Goal: Task Accomplishment & Management: Complete application form

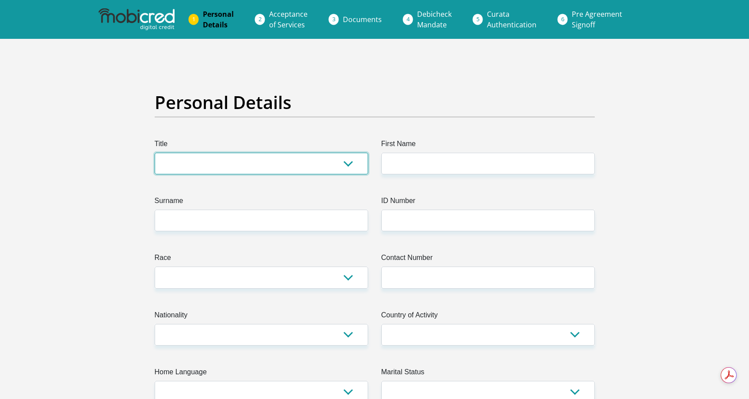
click at [230, 159] on select "Mr Ms Mrs Dr Other" at bounding box center [261, 164] width 213 height 22
select select "Mr"
click at [155, 153] on select "Mr Ms Mrs Dr Other" at bounding box center [261, 164] width 213 height 22
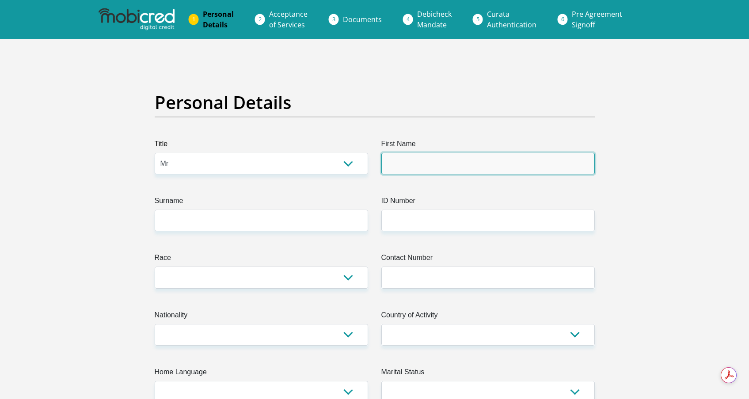
click at [413, 161] on input "First Name" at bounding box center [487, 164] width 213 height 22
type input "Darren"
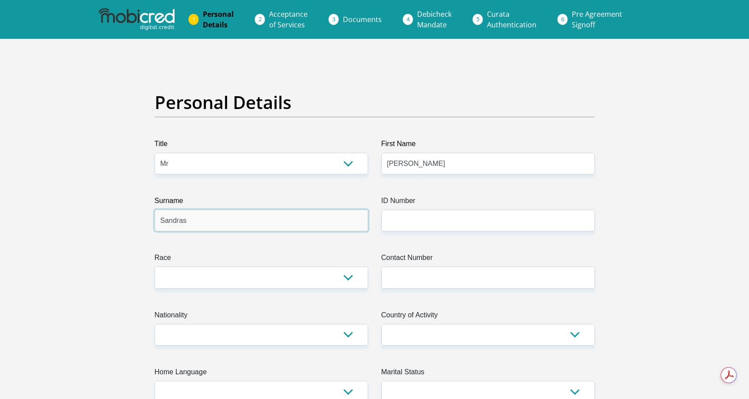
type input "Sandras"
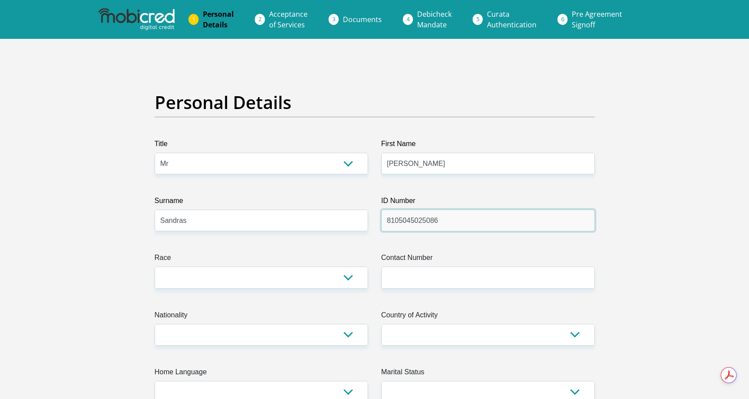
type input "8105045025086"
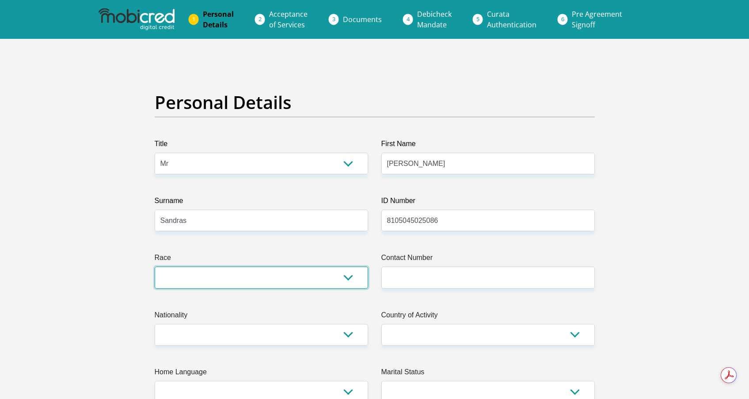
click at [224, 278] on select "Black Coloured Indian White Other" at bounding box center [261, 278] width 213 height 22
select select "4"
click at [155, 267] on select "Black Coloured Indian White Other" at bounding box center [261, 278] width 213 height 22
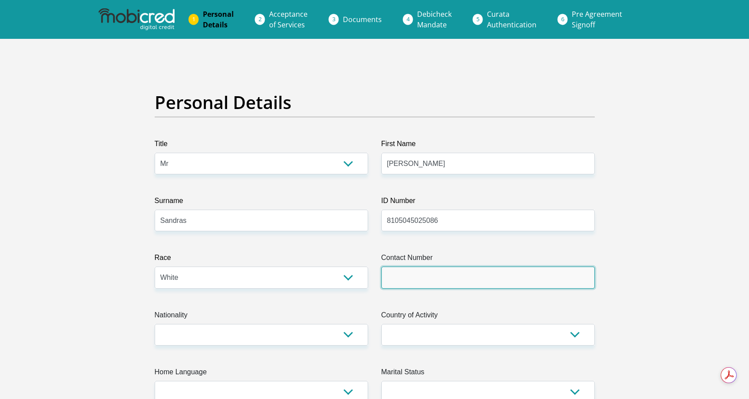
click at [398, 280] on input "Contact Number" at bounding box center [487, 278] width 213 height 22
type input "0844198627"
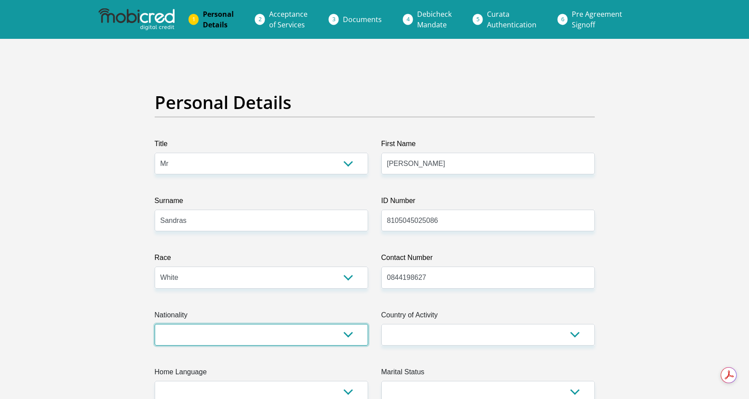
click at [311, 336] on select "South Africa Afghanistan Aland Islands Albania Algeria America Samoa American V…" at bounding box center [261, 335] width 213 height 22
select select "ZAF"
click at [155, 324] on select "South Africa Afghanistan Aland Islands Albania Algeria America Samoa American V…" at bounding box center [261, 335] width 213 height 22
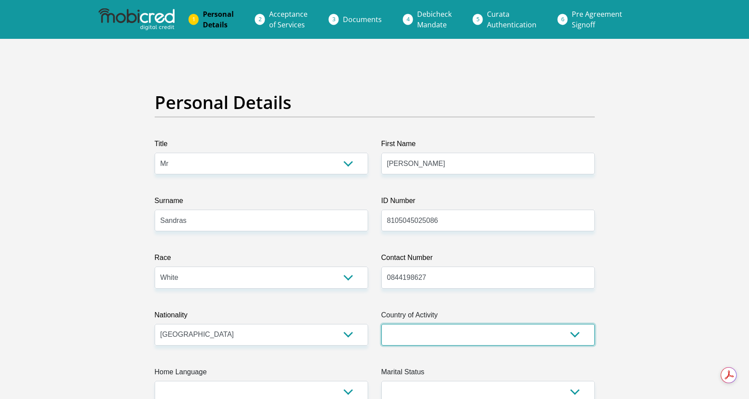
click at [507, 337] on select "South Africa Afghanistan Aland Islands Albania Algeria America Samoa American V…" at bounding box center [487, 335] width 213 height 22
select select "ZAF"
click at [381, 324] on select "South Africa Afghanistan Aland Islands Albania Algeria America Samoa American V…" at bounding box center [487, 335] width 213 height 22
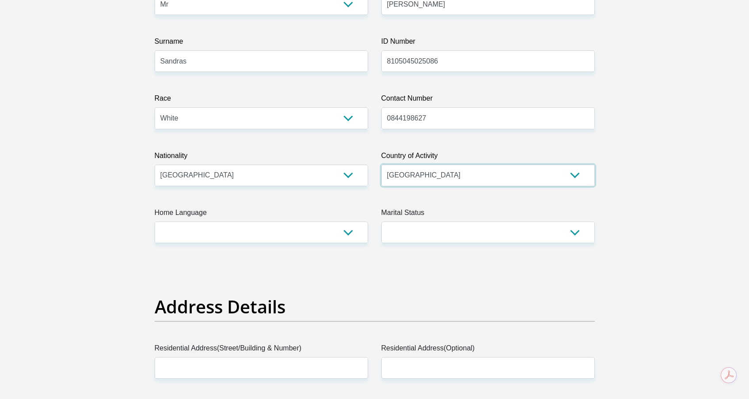
scroll to position [175, 0]
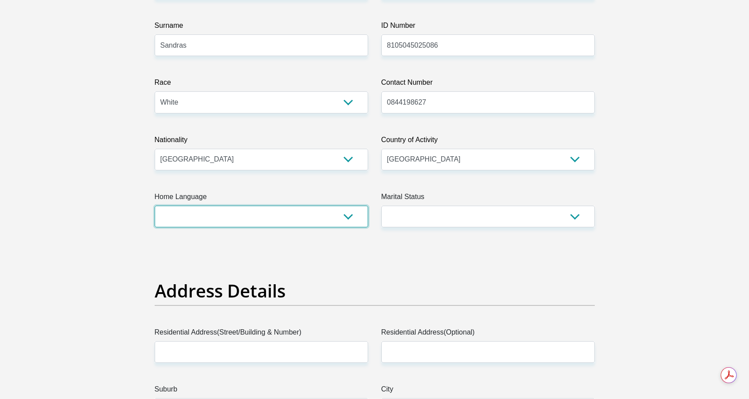
click at [287, 224] on select "Afrikaans English Sepedi South Ndebele Southern Sotho Swati Tsonga Tswana Venda…" at bounding box center [261, 217] width 213 height 22
select select "eng"
click at [155, 206] on select "Afrikaans English Sepedi South Ndebele Southern Sotho Swati Tsonga Tswana Venda…" at bounding box center [261, 217] width 213 height 22
click at [404, 212] on select "Married ANC Single Divorced Widowed Married COP or Customary Law" at bounding box center [487, 217] width 213 height 22
select select "1"
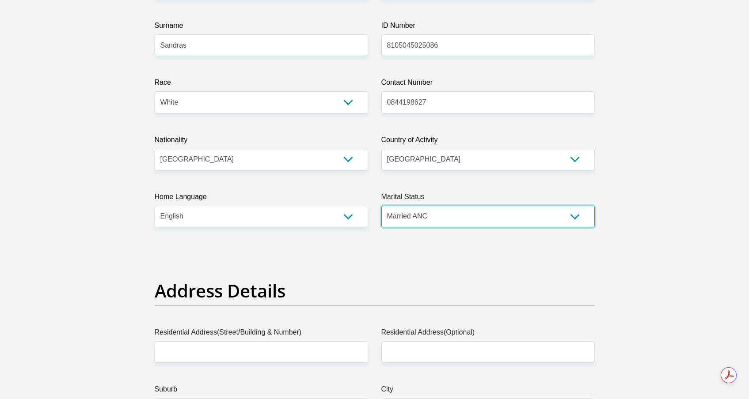
click at [381, 206] on select "Married ANC Single Divorced Widowed Married COP or Customary Law" at bounding box center [487, 217] width 213 height 22
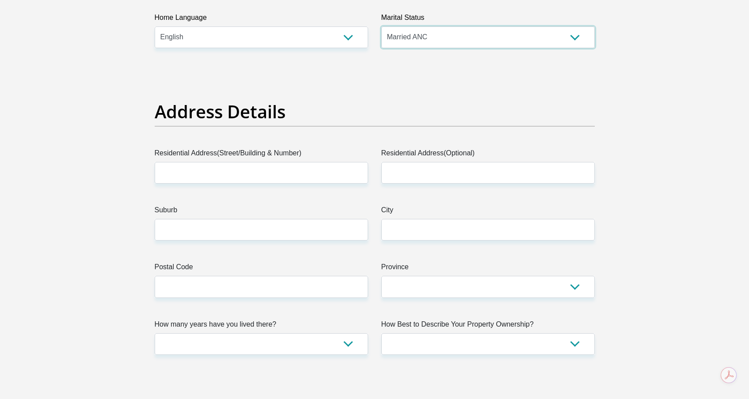
scroll to position [379, 0]
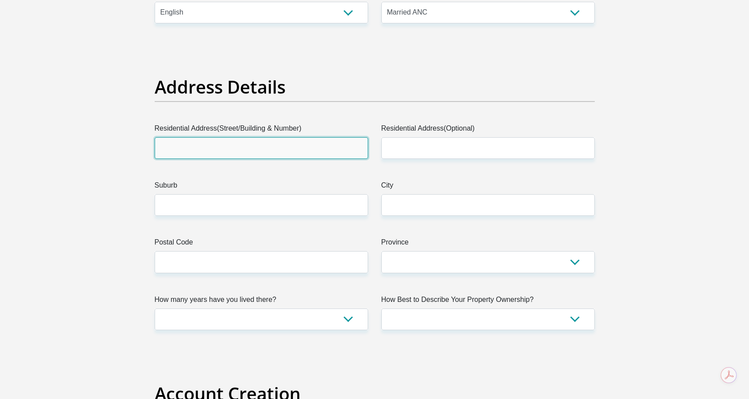
click at [250, 151] on input "Residential Address(Street/Building & Number)" at bounding box center [261, 148] width 213 height 22
type input "Lifestyle on Kloof, 50 Kloof Street"
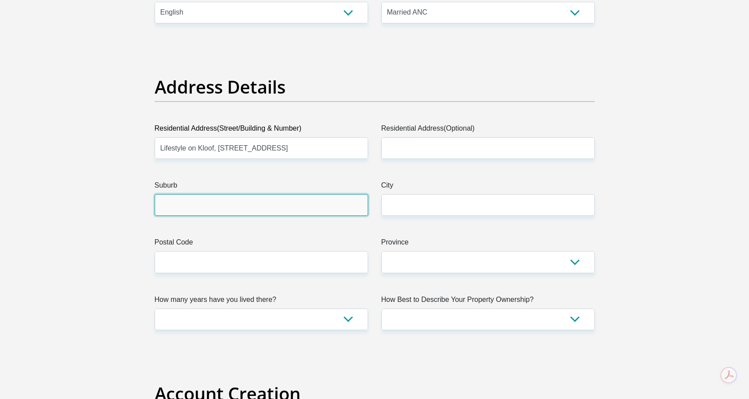
click at [212, 202] on input "Suburb" at bounding box center [261, 205] width 213 height 22
type input "Gardens"
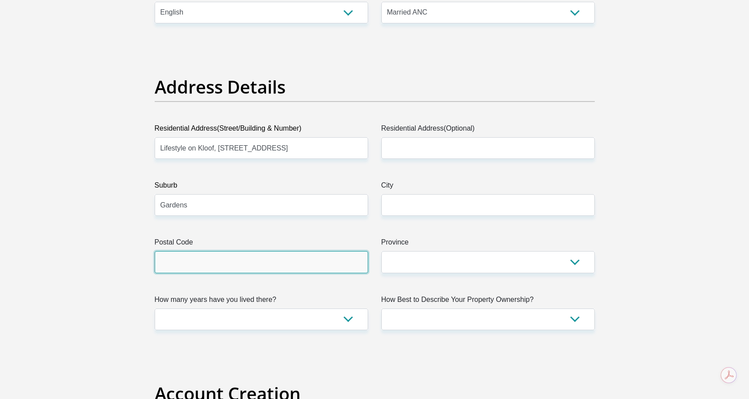
click at [200, 262] on input "Postal Code" at bounding box center [261, 262] width 213 height 22
type input "8001"
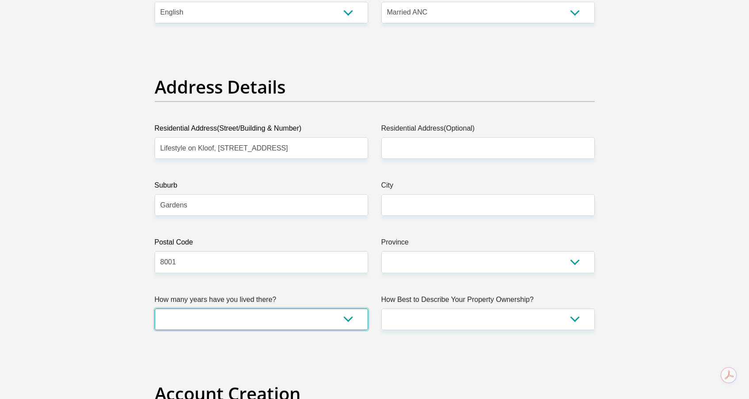
click at [208, 316] on select "less than 1 year 1-3 years 3-5 years 5+ years" at bounding box center [261, 320] width 213 height 22
select select "2"
click at [155, 309] on select "less than 1 year 1-3 years 3-5 years 5+ years" at bounding box center [261, 320] width 213 height 22
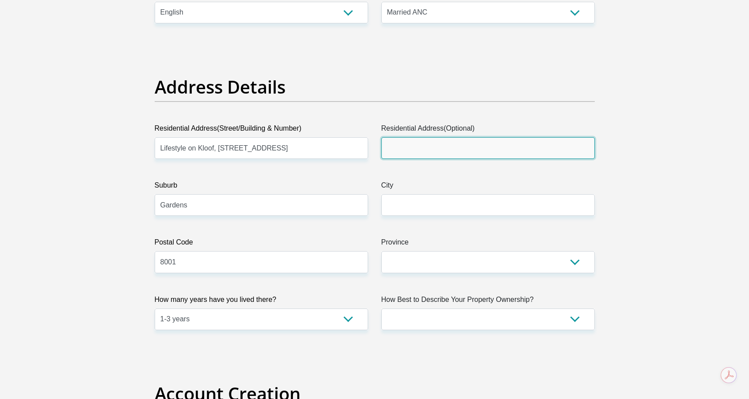
click at [433, 151] on input "Residential Address(Optional)" at bounding box center [487, 148] width 213 height 22
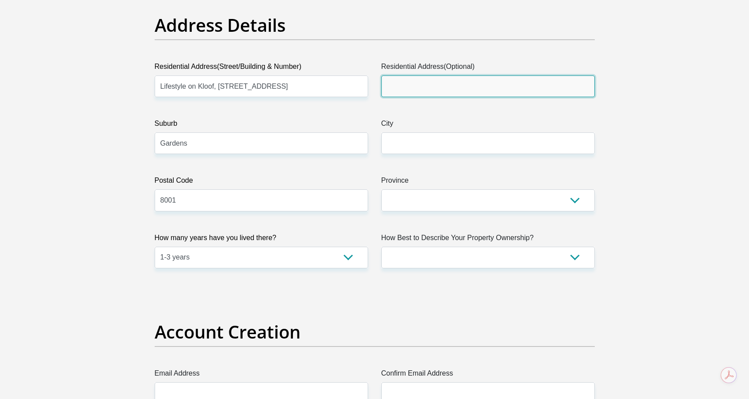
scroll to position [457, 0]
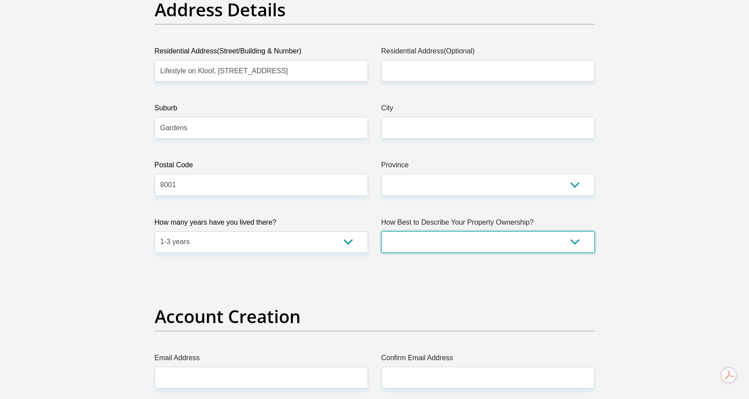
click at [432, 244] on select "Owned Rented Family Owned Company Dwelling" at bounding box center [487, 242] width 213 height 22
select select "Rented"
click at [381, 231] on select "Owned Rented Family Owned Company Dwelling" at bounding box center [487, 242] width 213 height 22
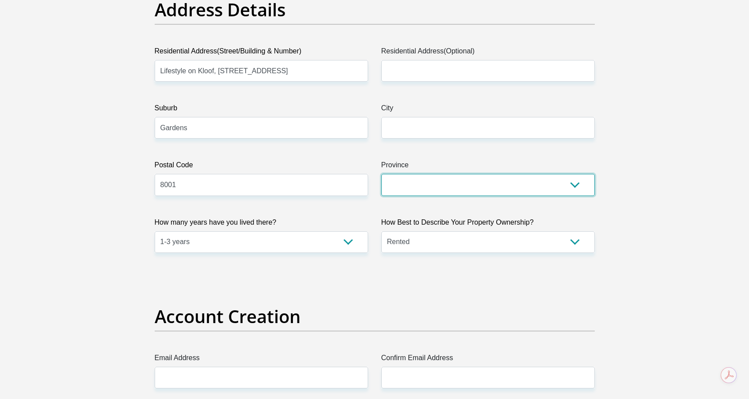
click at [443, 187] on select "Eastern Cape Free State Gauteng KwaZulu-Natal Limpopo Mpumalanga Northern Cape …" at bounding box center [487, 185] width 213 height 22
select select "Western Cape"
click at [381, 174] on select "Eastern Cape Free State Gauteng KwaZulu-Natal Limpopo Mpumalanga Northern Cape …" at bounding box center [487, 185] width 213 height 22
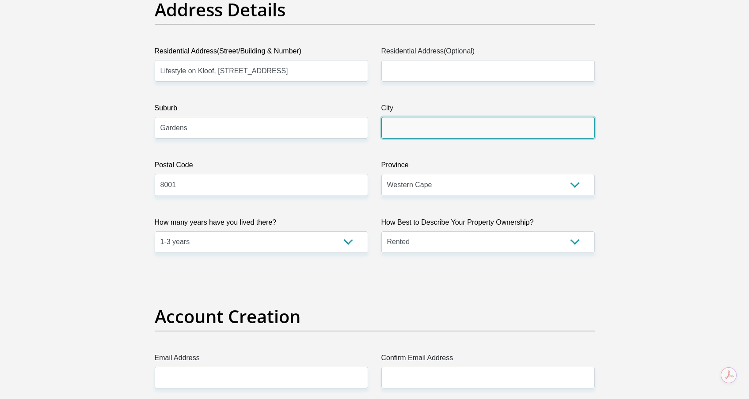
click at [431, 133] on input "City" at bounding box center [487, 128] width 213 height 22
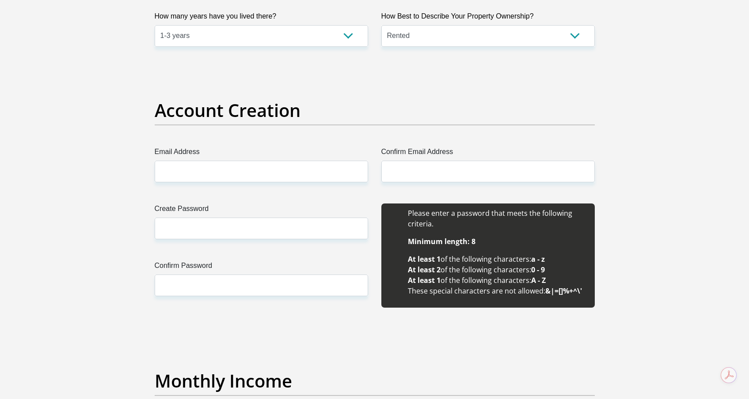
scroll to position [664, 0]
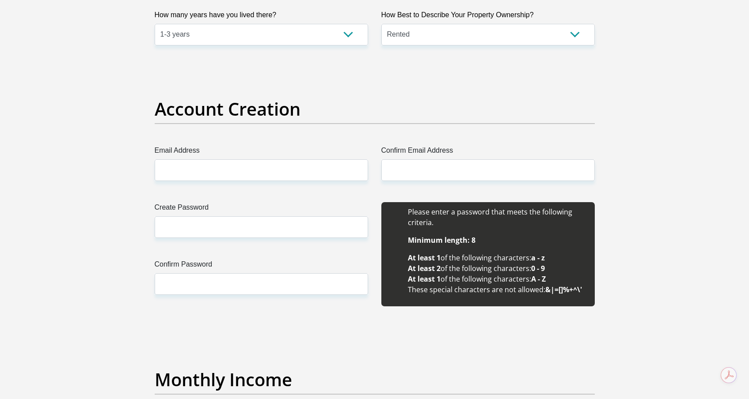
type input "Cape Town"
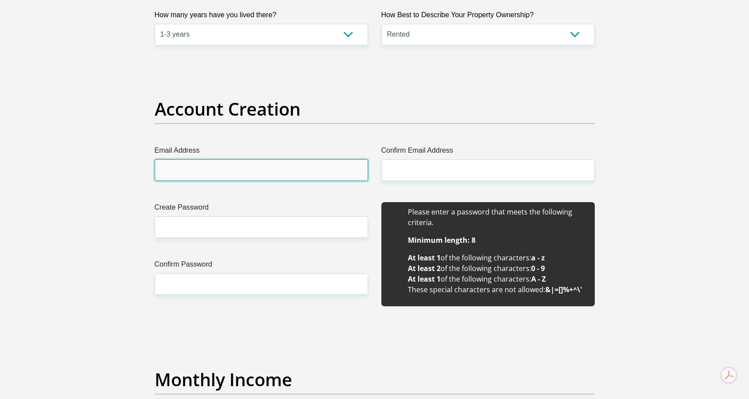
click at [239, 171] on input "Email Address" at bounding box center [261, 170] width 213 height 22
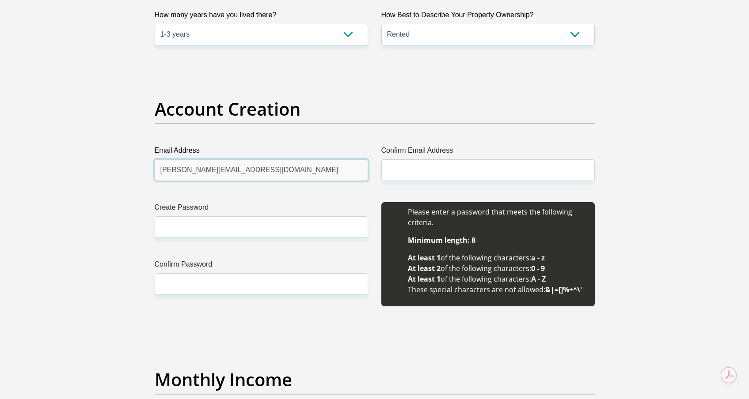
type input "darren@one-eyedjack.co.za"
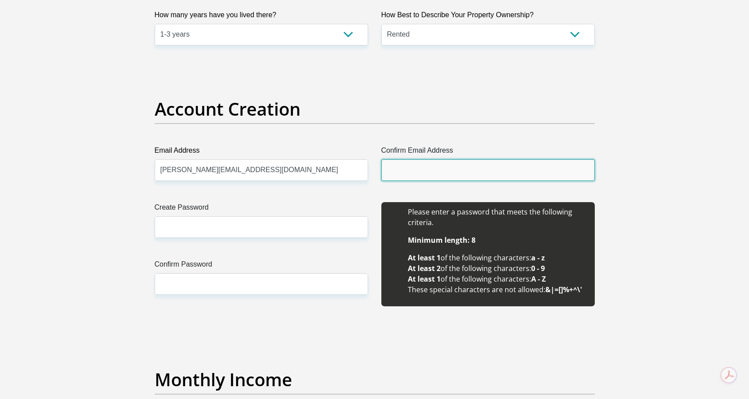
click at [392, 173] on input "Confirm Email Address" at bounding box center [487, 170] width 213 height 22
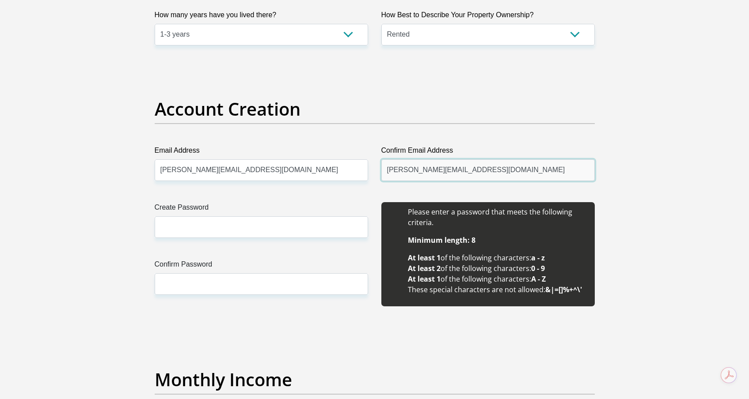
type input "darren@one-eyedjack.co.za"
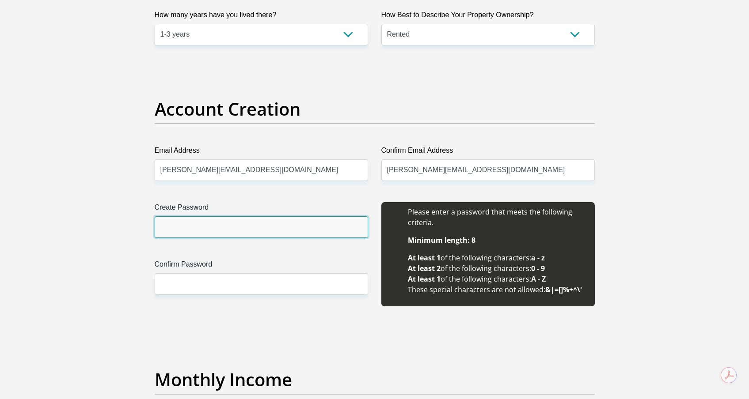
click at [233, 227] on input "Create Password" at bounding box center [261, 227] width 213 height 22
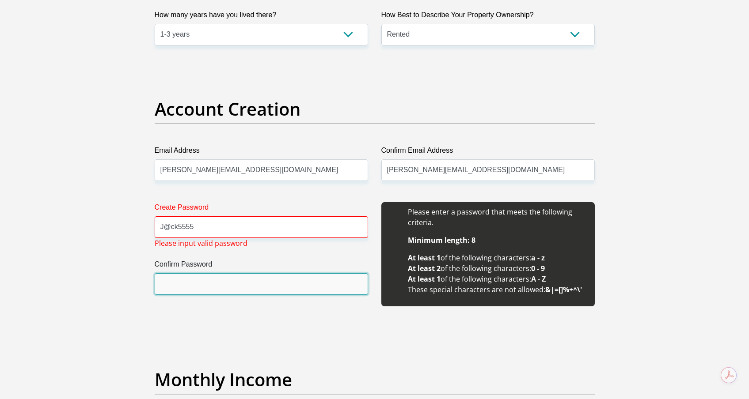
click at [208, 278] on input "Confirm Password" at bounding box center [261, 284] width 213 height 22
click at [203, 285] on input "Confirm Password" at bounding box center [261, 284] width 213 height 22
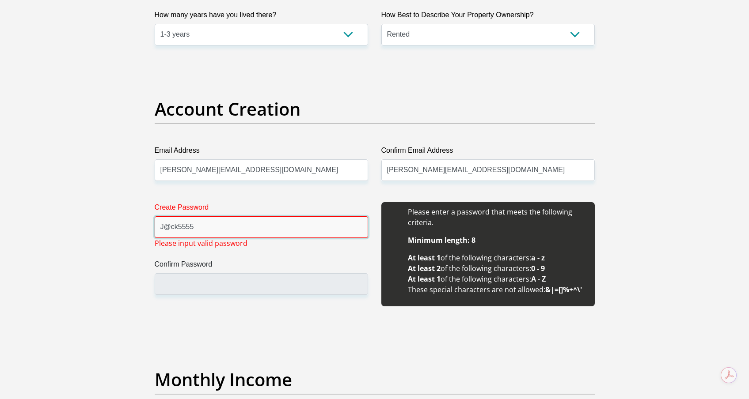
drag, startPoint x: 217, startPoint y: 229, endPoint x: 131, endPoint y: 223, distance: 86.4
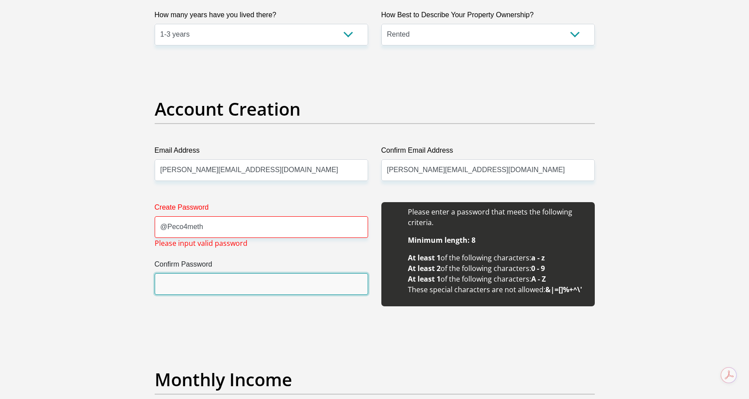
click at [193, 288] on input "Confirm Password" at bounding box center [261, 284] width 213 height 22
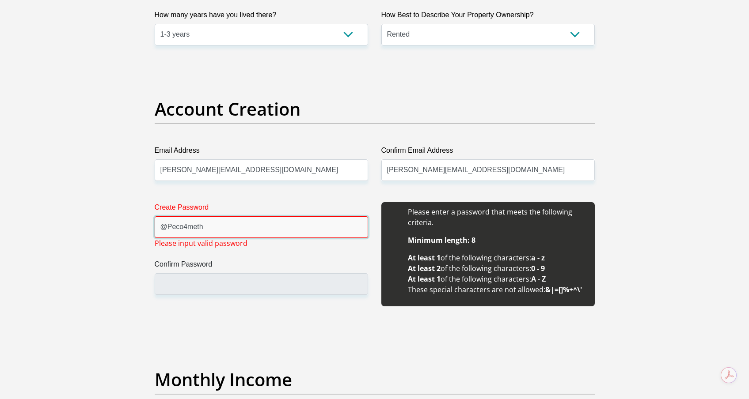
click at [213, 229] on input "@Peco4meth" at bounding box center [261, 227] width 213 height 22
type input "@Peco4meth@4"
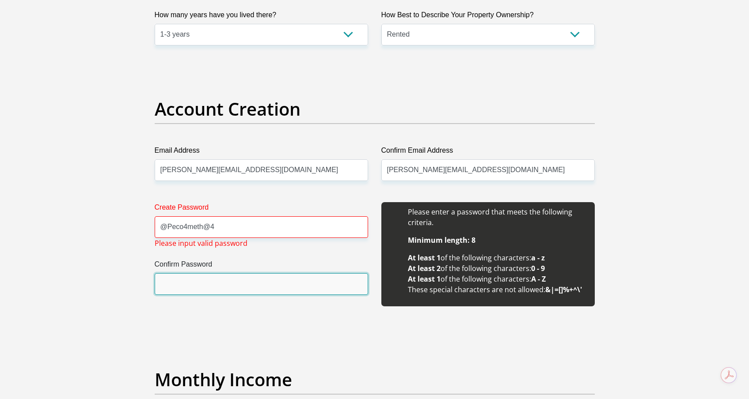
click at [187, 282] on input "Confirm Password" at bounding box center [261, 284] width 213 height 22
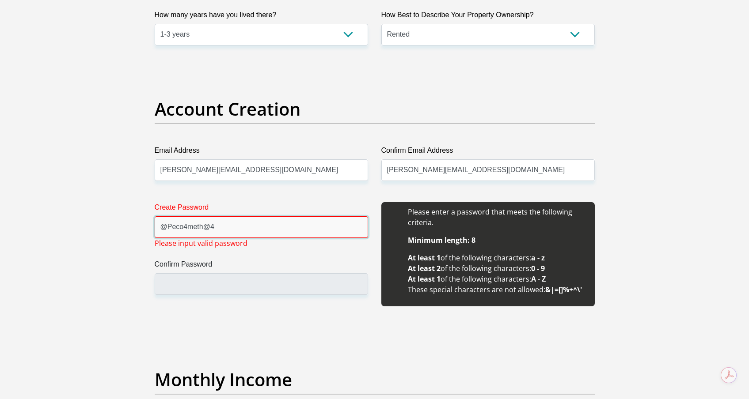
drag, startPoint x: 221, startPoint y: 229, endPoint x: 124, endPoint y: 228, distance: 96.7
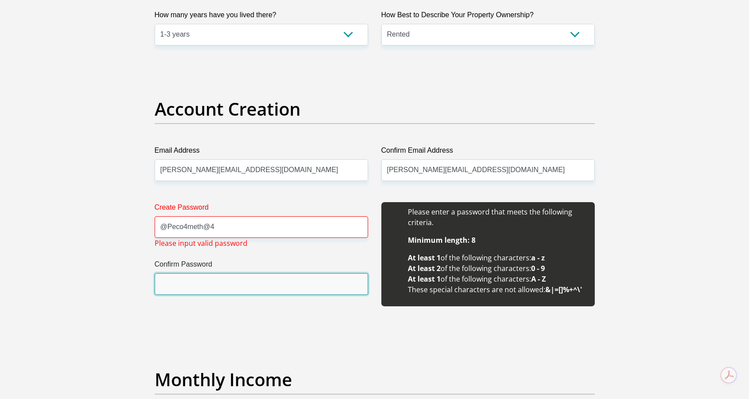
click at [186, 281] on input "Confirm Password" at bounding box center [261, 284] width 213 height 22
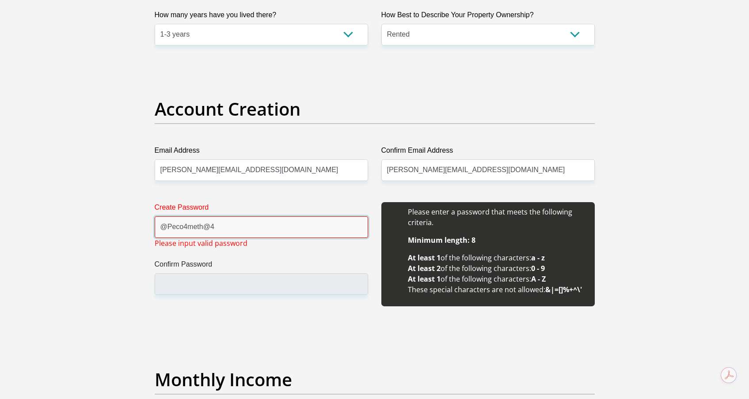
click at [209, 228] on input "@Peco4meth@4" at bounding box center [261, 227] width 213 height 22
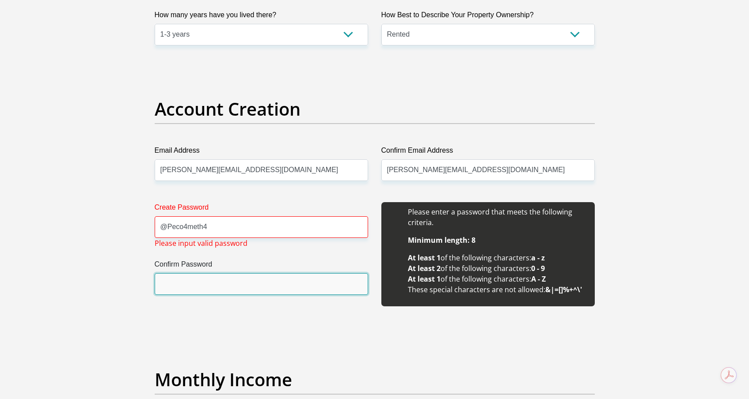
click at [190, 281] on input "Confirm Password" at bounding box center [261, 284] width 213 height 22
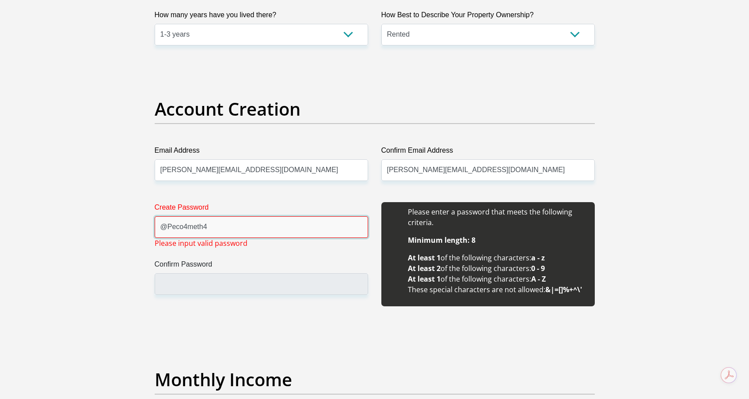
click at [166, 227] on input "@Peco4meth4" at bounding box center [261, 227] width 213 height 22
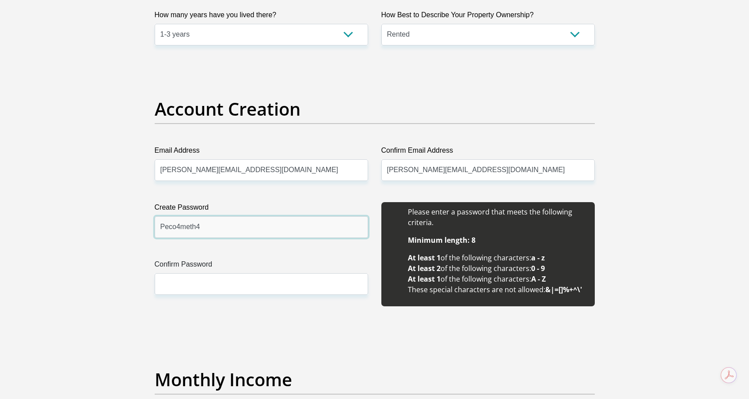
type input "Peco4meth4"
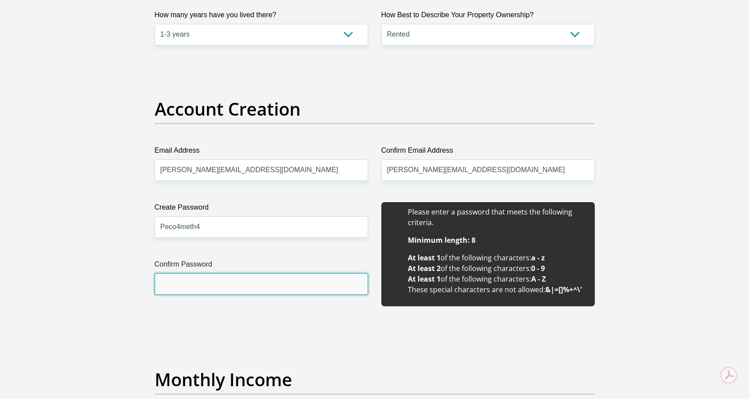
click at [187, 283] on input "Confirm Password" at bounding box center [261, 284] width 213 height 22
type input "@"
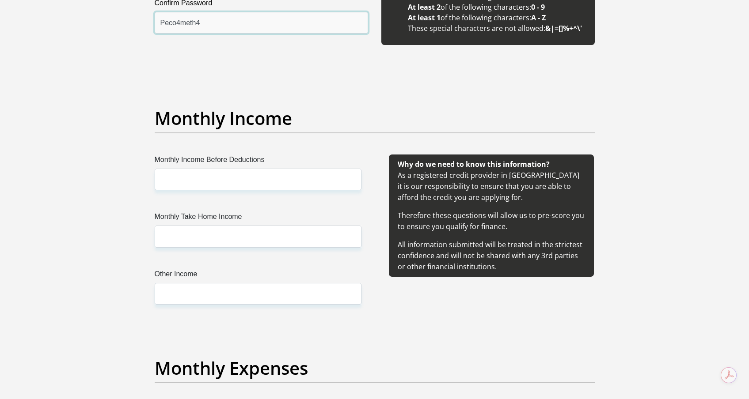
scroll to position [928, 0]
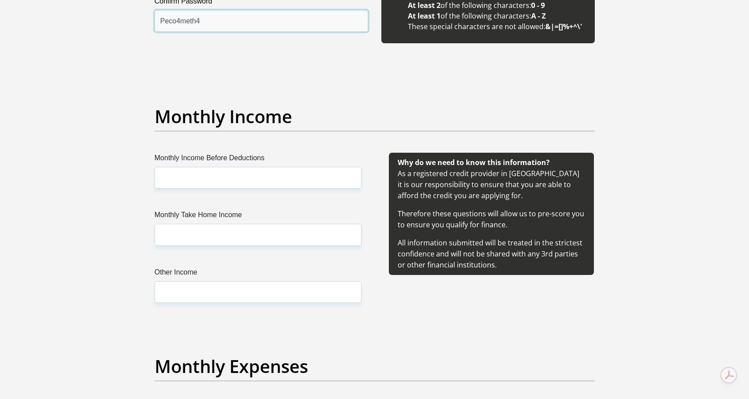
type input "Peco4meth4"
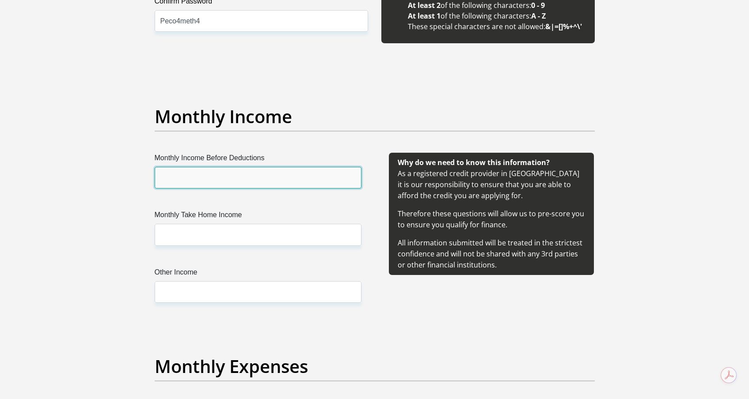
click at [245, 180] on input "Monthly Income Before Deductions" at bounding box center [258, 178] width 207 height 22
type input "100000"
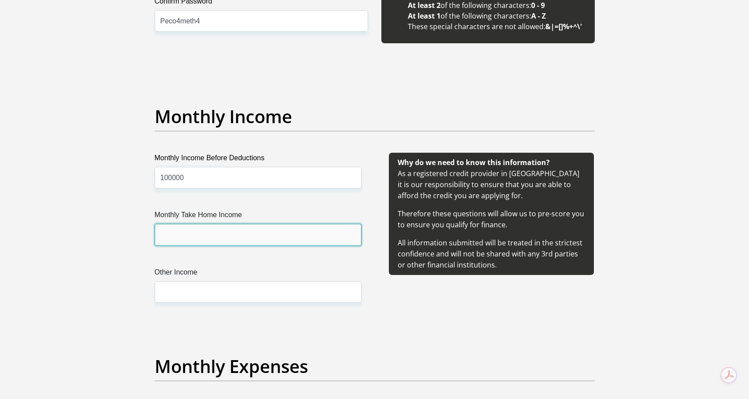
click at [219, 235] on input "Monthly Take Home Income" at bounding box center [258, 235] width 207 height 22
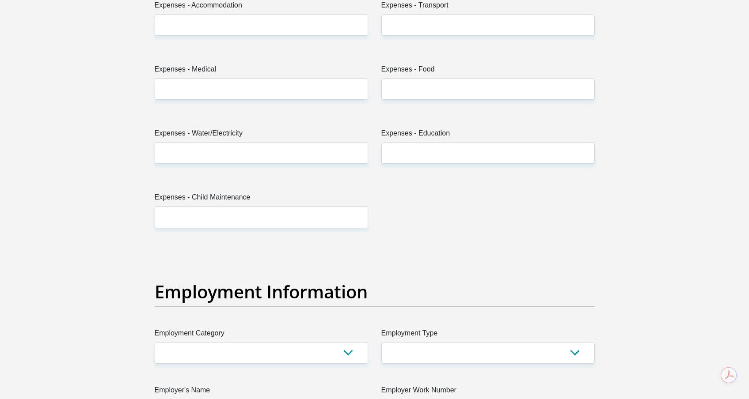
scroll to position [1213, 0]
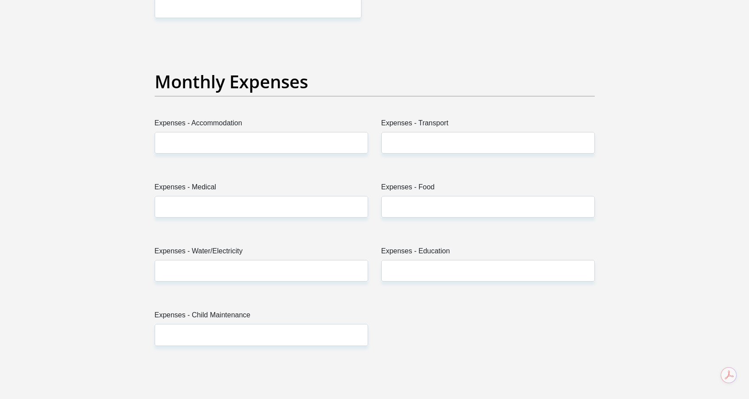
type input "70000"
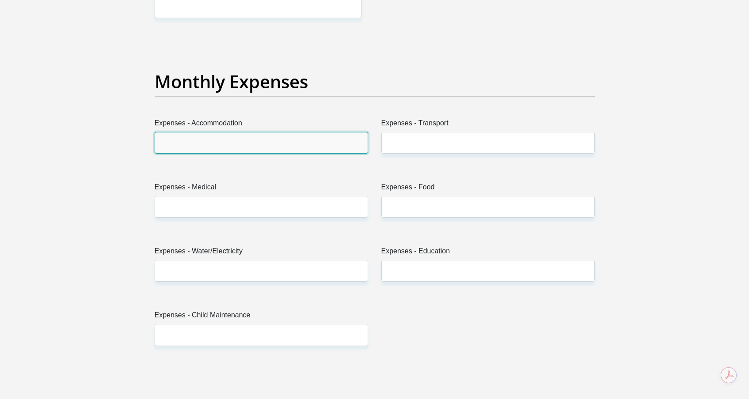
click at [222, 146] on input "Expenses - Accommodation" at bounding box center [261, 143] width 213 height 22
type input "18000"
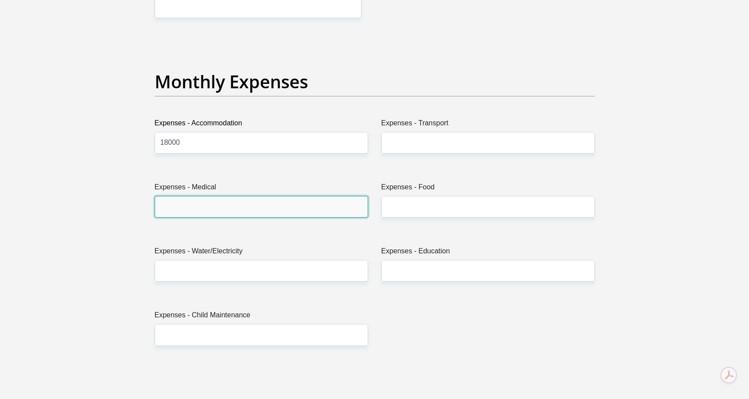
click at [225, 207] on input "Expenses - Medical" at bounding box center [261, 207] width 213 height 22
type input "0"
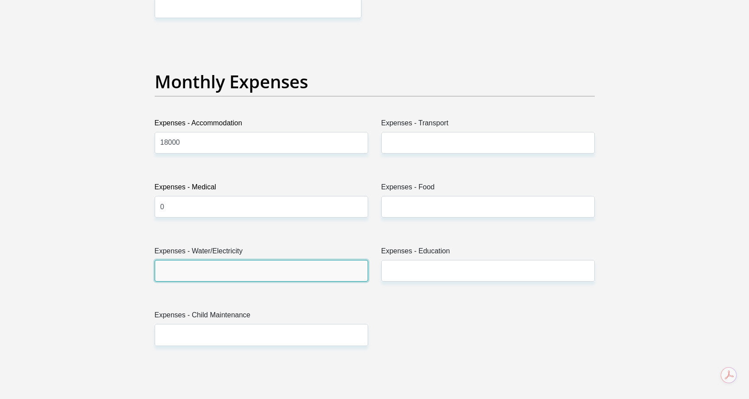
click at [210, 272] on input "Expenses - Water/Electricity" at bounding box center [261, 271] width 213 height 22
type input "2000"
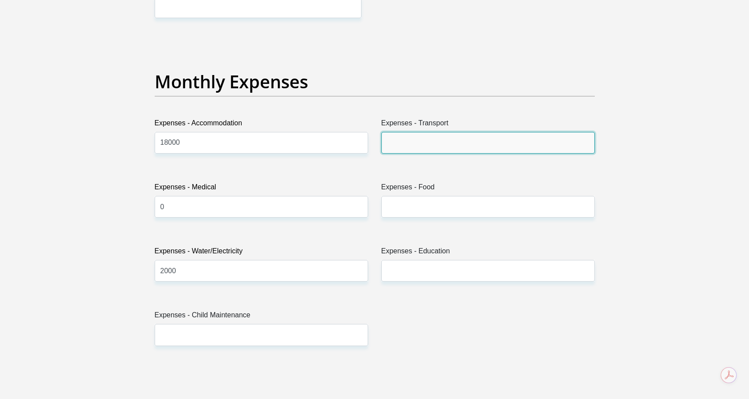
click at [427, 143] on input "Expenses - Transport" at bounding box center [487, 143] width 213 height 22
type input "0"
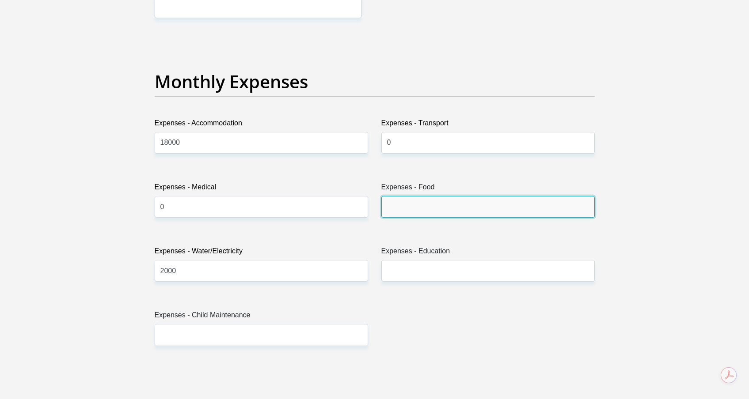
click at [418, 207] on input "Expenses - Food" at bounding box center [487, 207] width 213 height 22
type input "4000"
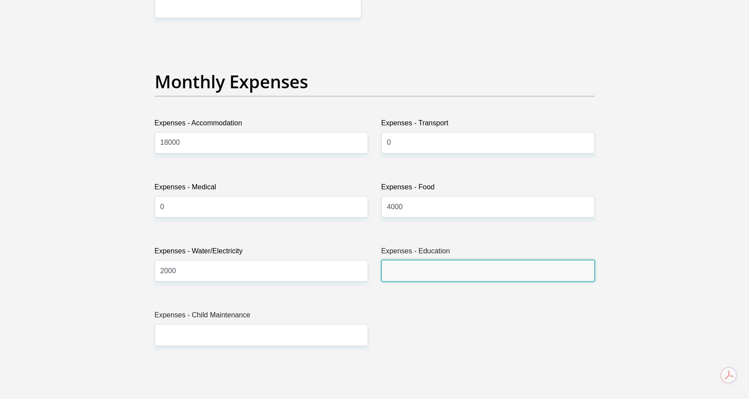
click at [423, 273] on input "Expenses - Education" at bounding box center [487, 271] width 213 height 22
type input "0"
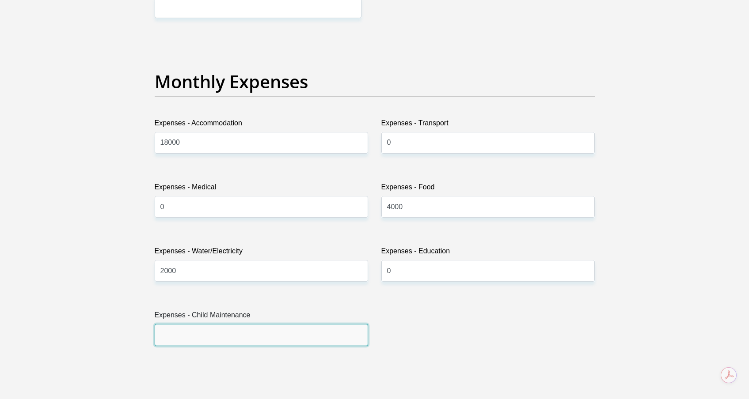
click at [231, 334] on input "Expenses - Child Maintenance" at bounding box center [261, 335] width 213 height 22
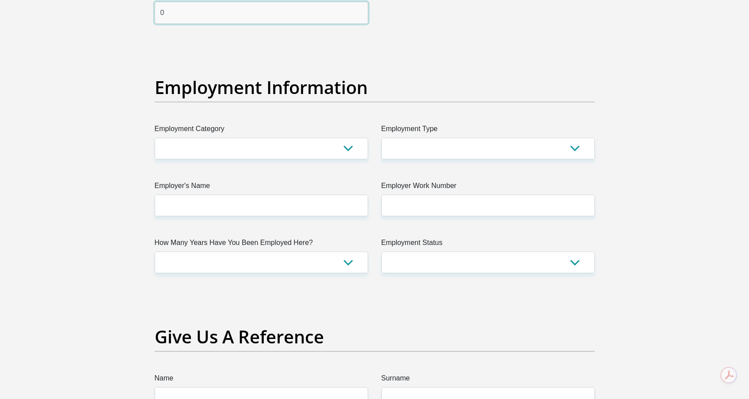
scroll to position [1536, 0]
type input "0"
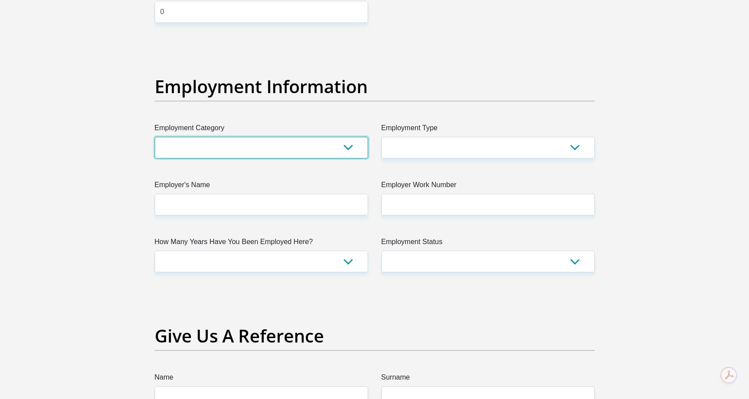
click at [181, 149] on select "AGRICULTURE ALCOHOL & TOBACCO CONSTRUCTION MATERIALS METALLURGY EQUIPMENT FOR R…" at bounding box center [261, 148] width 213 height 22
click at [219, 155] on select "AGRICULTURE ALCOHOL & TOBACCO CONSTRUCTION MATERIALS METALLURGY EQUIPMENT FOR R…" at bounding box center [261, 148] width 213 height 22
select select "68"
click at [155, 137] on select "AGRICULTURE ALCOHOL & TOBACCO CONSTRUCTION MATERIALS METALLURGY EQUIPMENT FOR R…" at bounding box center [261, 148] width 213 height 22
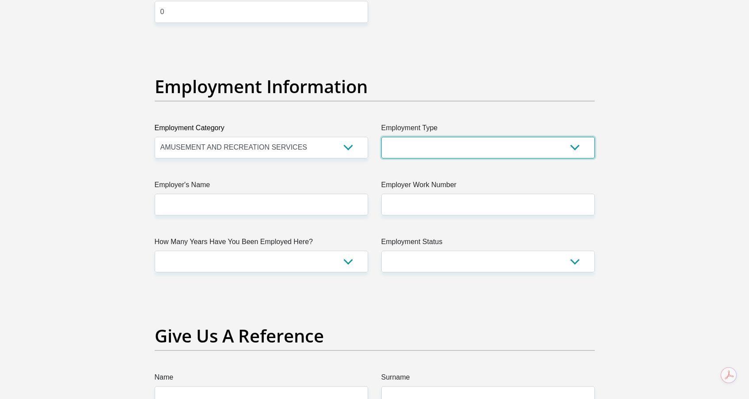
click at [420, 153] on select "College/Lecturer Craft Seller Creative Driver Executive Farmer Forces - Non Com…" at bounding box center [487, 148] width 213 height 22
select select "Self-Employed"
click at [381, 137] on select "College/Lecturer Craft Seller Creative Driver Executive Farmer Forces - Non Com…" at bounding box center [487, 148] width 213 height 22
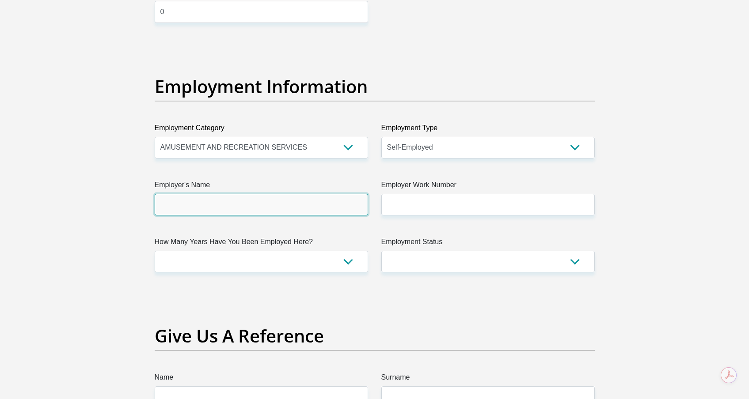
click at [310, 206] on input "Employer's Name" at bounding box center [261, 205] width 213 height 22
type input "OneeyedJack"
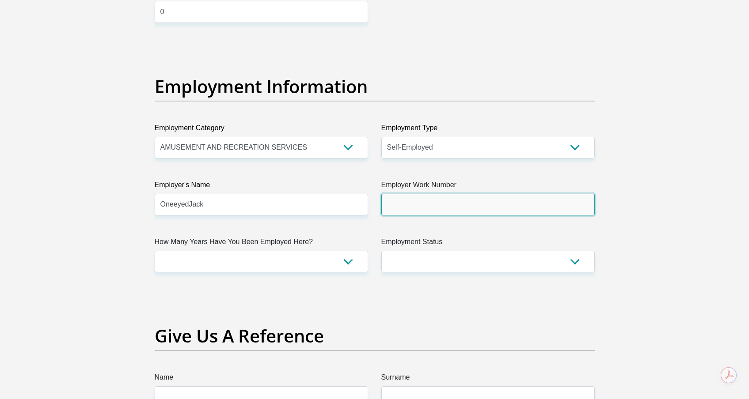
click at [479, 205] on input "Employer Work Number" at bounding box center [487, 205] width 213 height 22
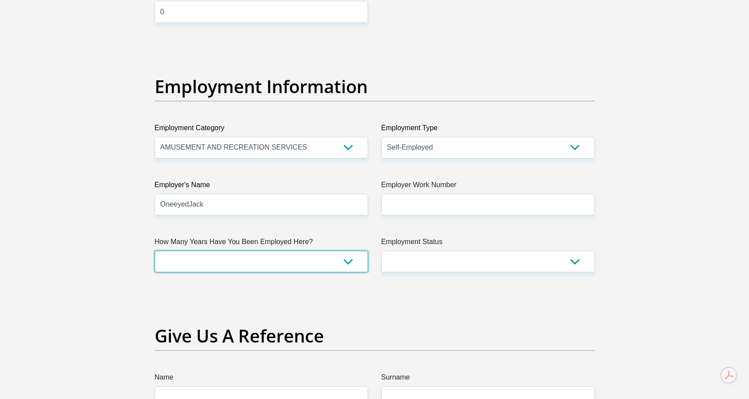
click at [287, 263] on select "less than 1 year 1-3 years 3-5 years 5+ years" at bounding box center [261, 262] width 213 height 22
select select "60"
click at [155, 251] on select "less than 1 year 1-3 years 3-5 years 5+ years" at bounding box center [261, 262] width 213 height 22
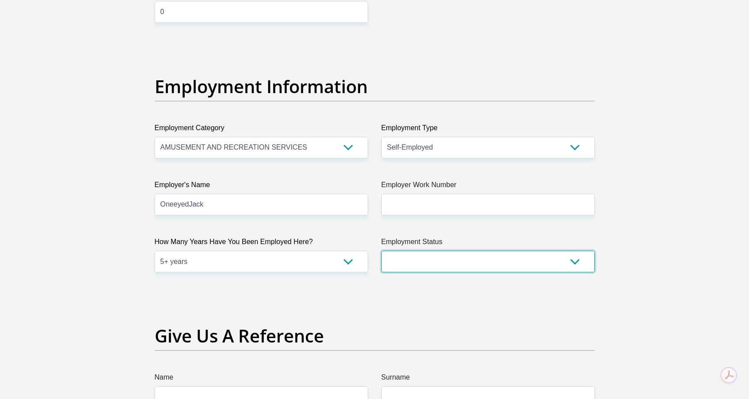
click at [517, 267] on select "Permanent/Full-time Part-time/Casual Contract Worker Self-Employed Housewife Re…" at bounding box center [487, 262] width 213 height 22
select select "4"
click at [381, 251] on select "Permanent/Full-time Part-time/Casual Contract Worker Self-Employed Housewife Re…" at bounding box center [487, 262] width 213 height 22
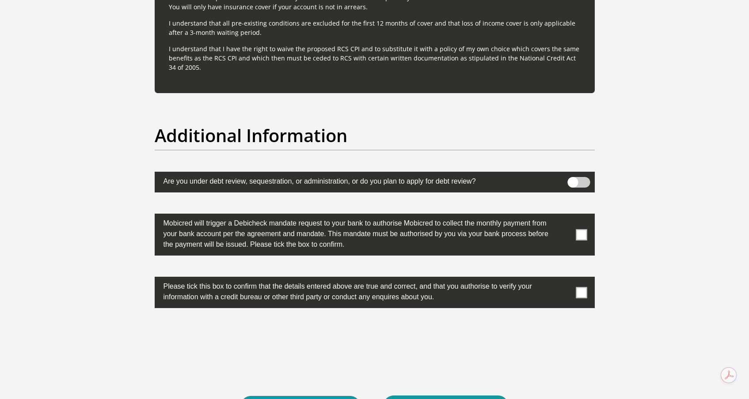
scroll to position [2648, 0]
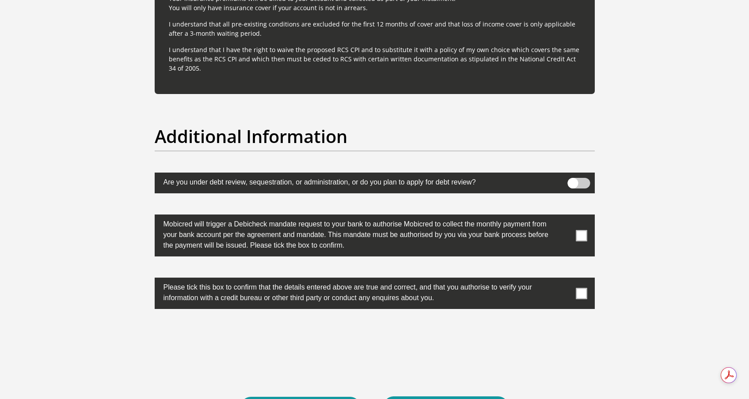
click at [584, 235] on span at bounding box center [581, 235] width 11 height 11
click at [564, 217] on input "checkbox" at bounding box center [564, 217] width 0 height 0
click at [584, 295] on span at bounding box center [581, 293] width 11 height 11
click at [564, 280] on input "checkbox" at bounding box center [564, 280] width 0 height 0
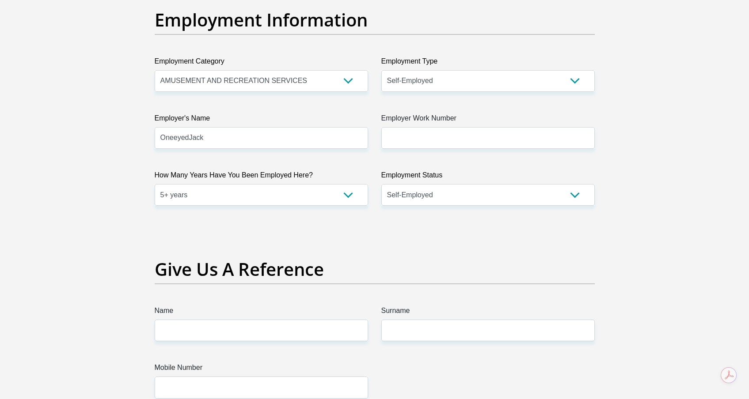
scroll to position [1601, 0]
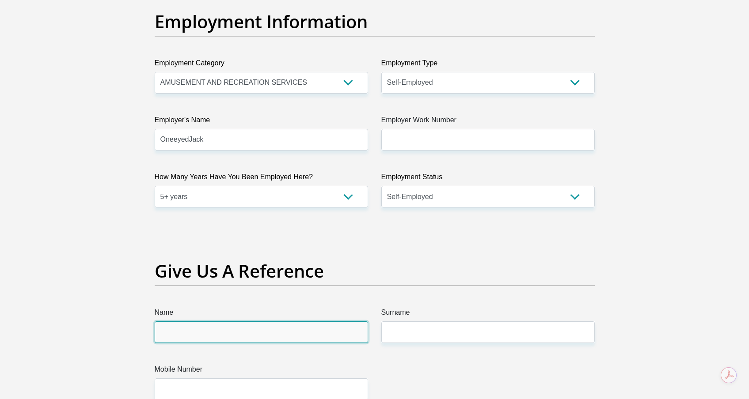
click at [278, 335] on input "Name" at bounding box center [261, 333] width 213 height 22
type input "Matthew"
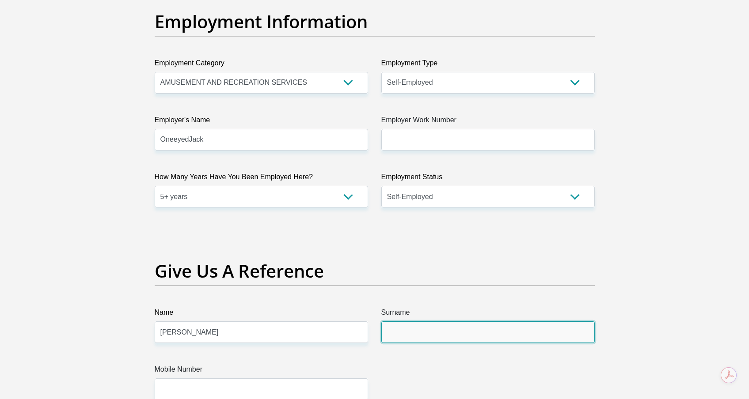
click at [402, 333] on input "Surname" at bounding box center [487, 333] width 213 height 22
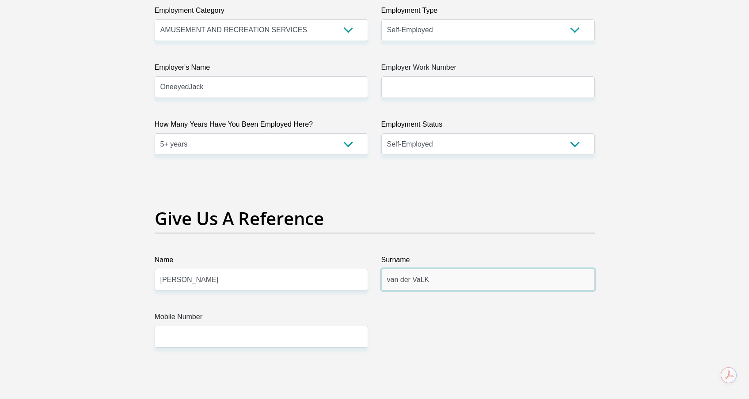
scroll to position [1667, 0]
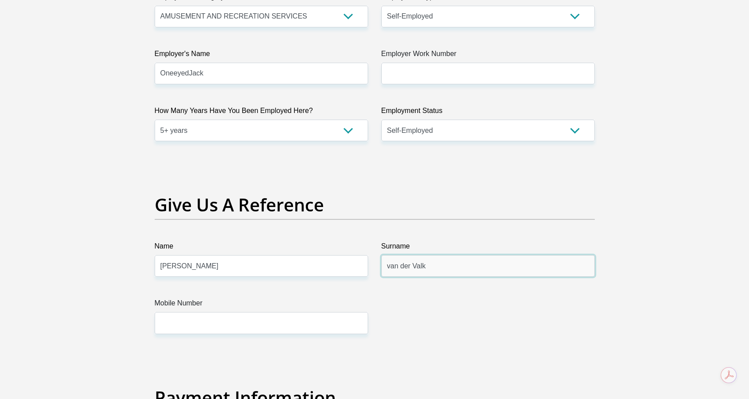
type input "van der Valk"
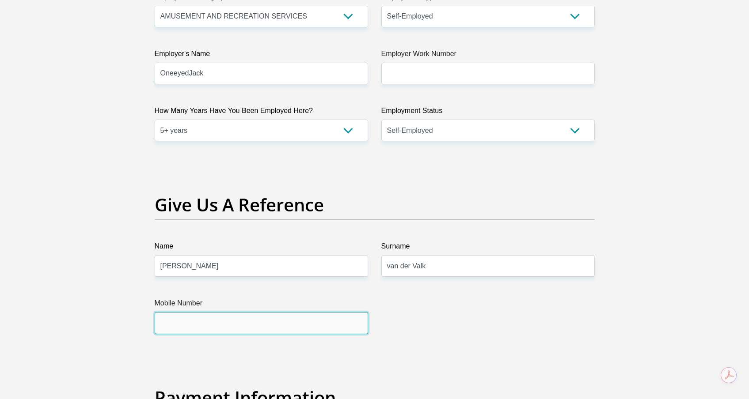
click at [276, 322] on input "Mobile Number" at bounding box center [261, 323] width 213 height 22
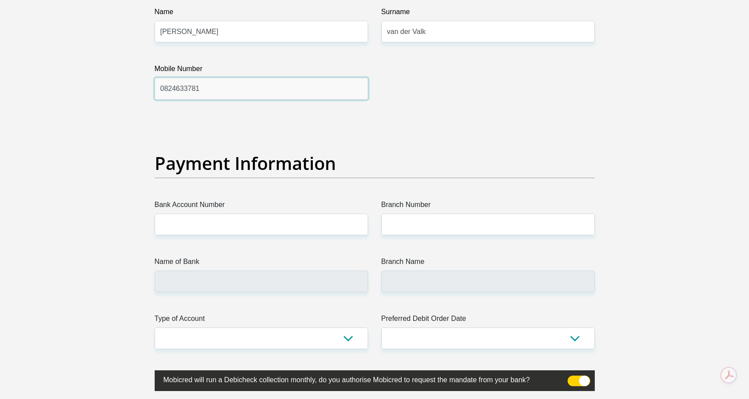
scroll to position [1903, 0]
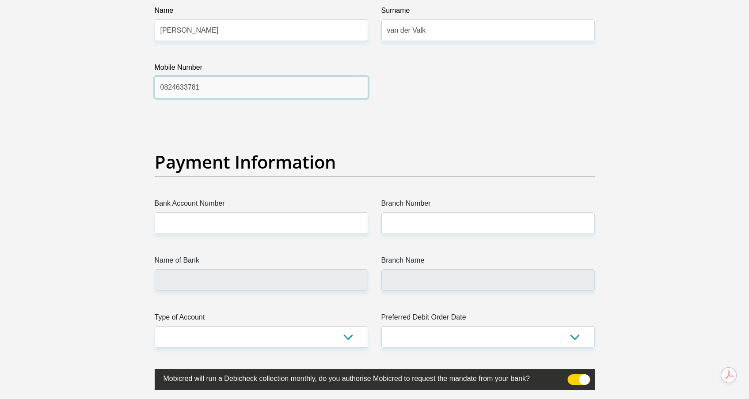
type input "0824633781"
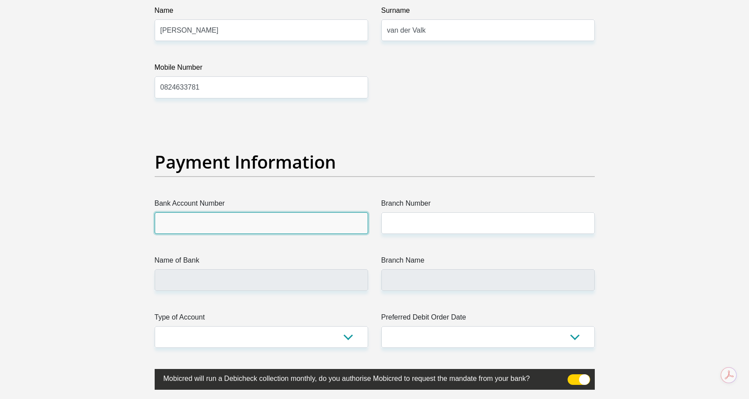
click at [229, 220] on input "Bank Account Number" at bounding box center [261, 223] width 213 height 22
paste input "62301976182"
type input "62301976182"
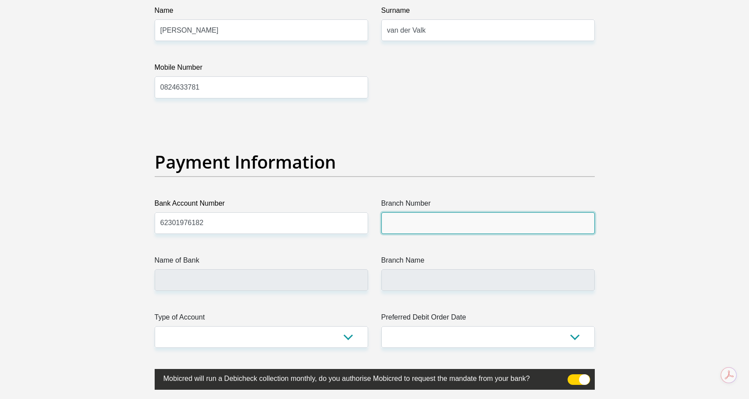
click at [423, 224] on input "Branch Number" at bounding box center [487, 223] width 213 height 22
paste input "250655"
type input "250655"
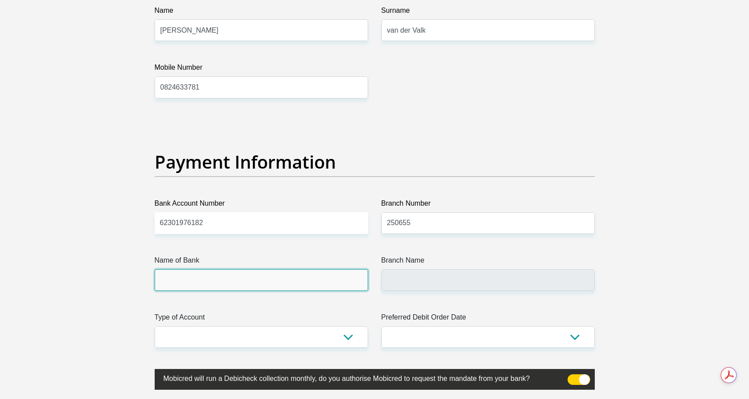
click at [224, 277] on input "Name of Bank" at bounding box center [261, 280] width 213 height 22
type input "FIRSTRAND BANK"
type input "BRANCH 560"
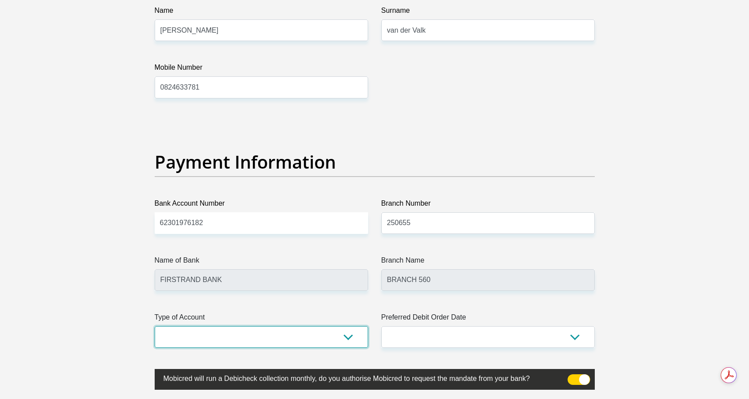
click at [250, 343] on select "Cheque Savings" at bounding box center [261, 337] width 213 height 22
select select "CUR"
click at [155, 326] on select "Cheque Savings" at bounding box center [261, 337] width 213 height 22
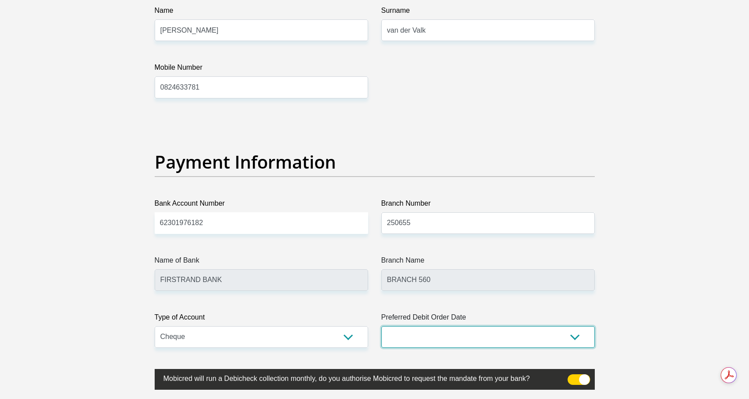
click at [432, 339] on select "1st 2nd 3rd 4th 5th 7th 18th 19th 20th 21st 22nd 23rd 24th 25th 26th 27th 28th …" at bounding box center [487, 337] width 213 height 22
select select "1"
click at [381, 326] on select "1st 2nd 3rd 4th 5th 7th 18th 19th 20th 21st 22nd 23rd 24th 25th 26th 27th 28th …" at bounding box center [487, 337] width 213 height 22
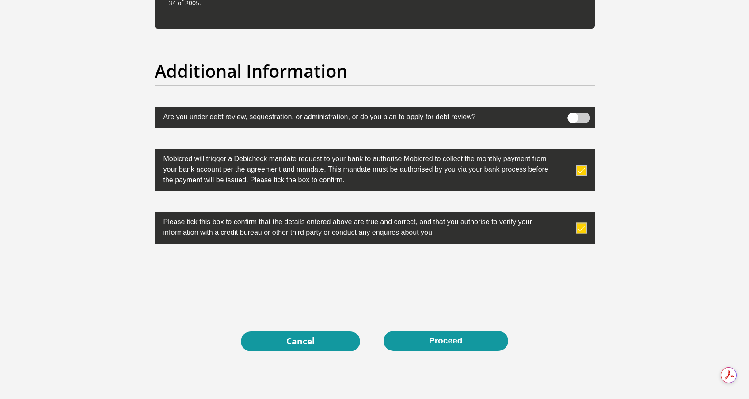
scroll to position [2770, 0]
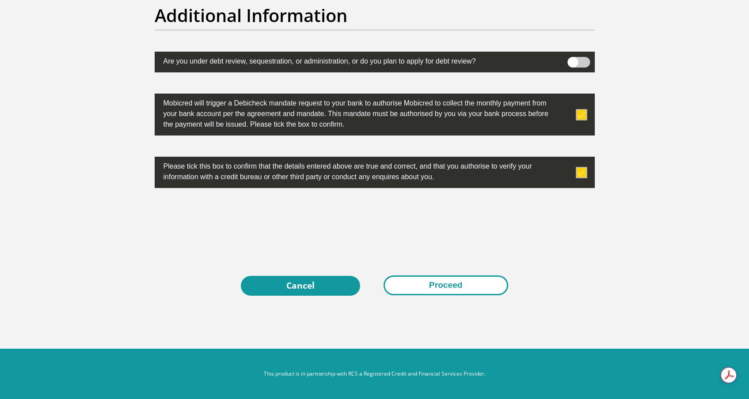
click at [458, 285] on button "Proceed" at bounding box center [445, 286] width 125 height 20
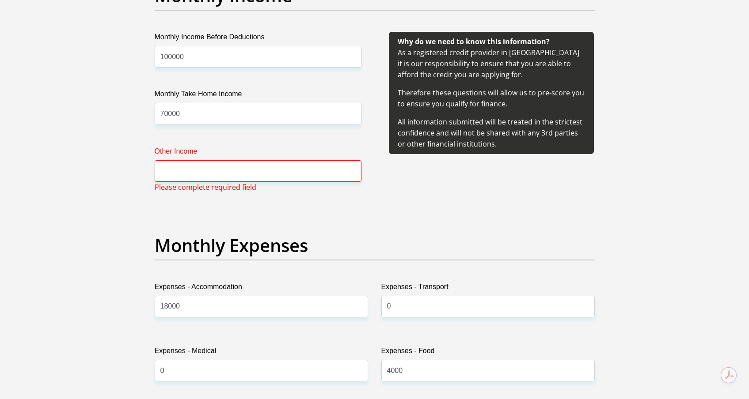
scroll to position [861, 0]
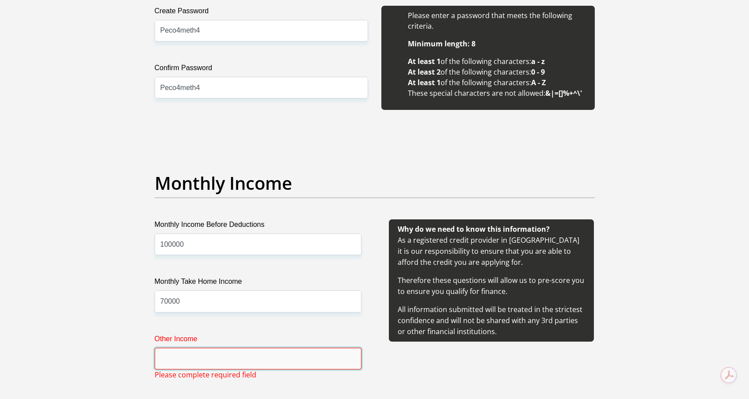
click at [231, 352] on input "Other Income" at bounding box center [258, 359] width 207 height 22
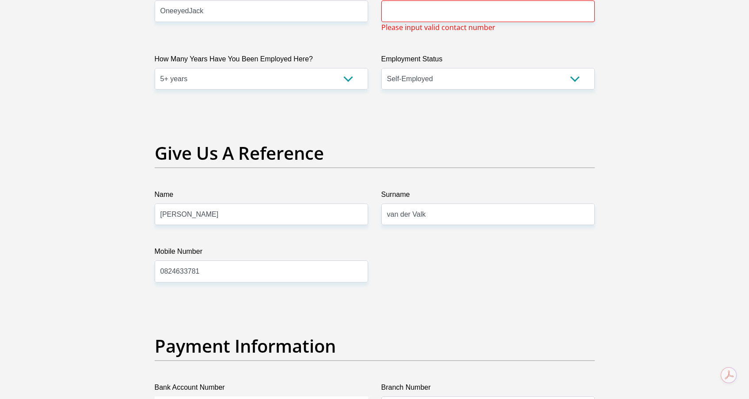
scroll to position [1606, 0]
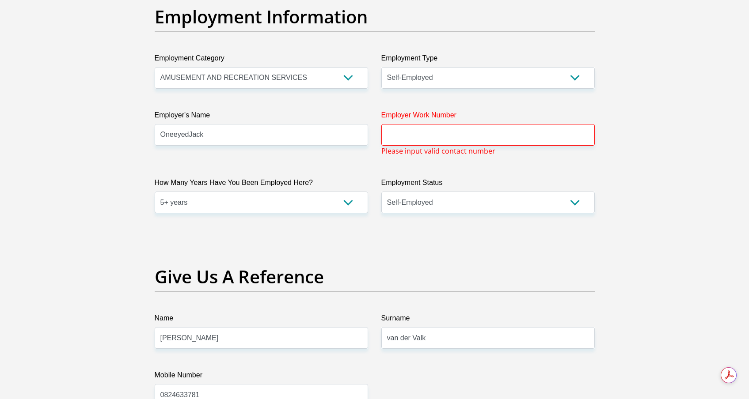
type input "0"
click at [475, 137] on input "Employer Work Number" at bounding box center [487, 135] width 213 height 22
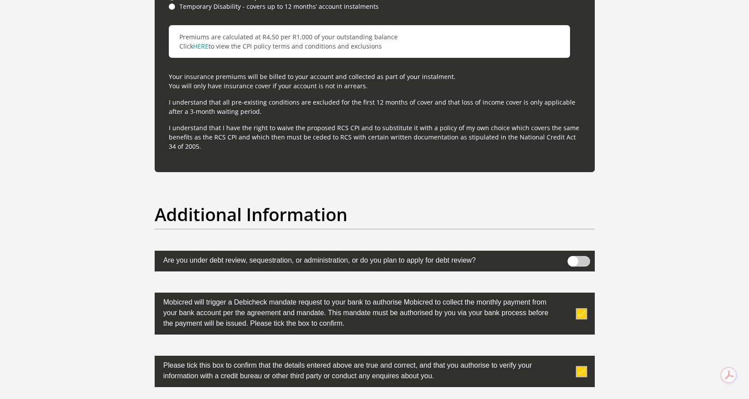
scroll to position [2770, 0]
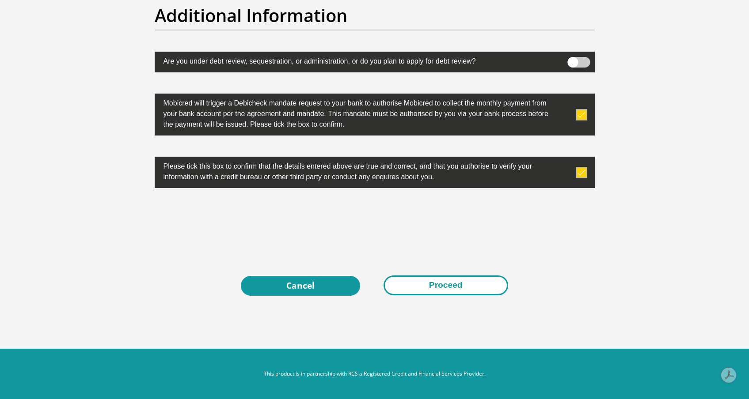
type input "0844198627"
click at [439, 287] on button "Proceed" at bounding box center [445, 286] width 125 height 20
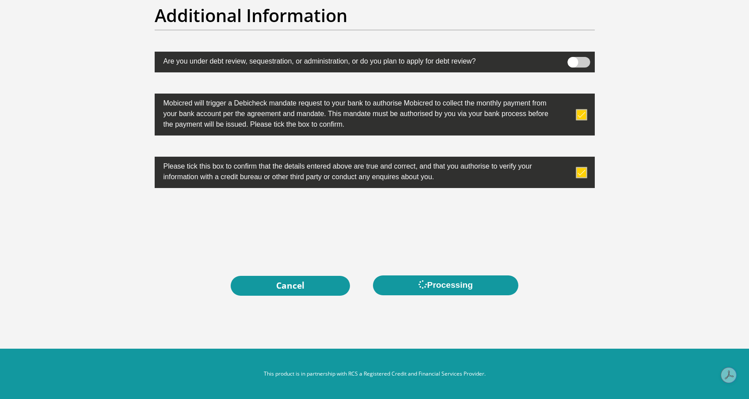
scroll to position [0, 0]
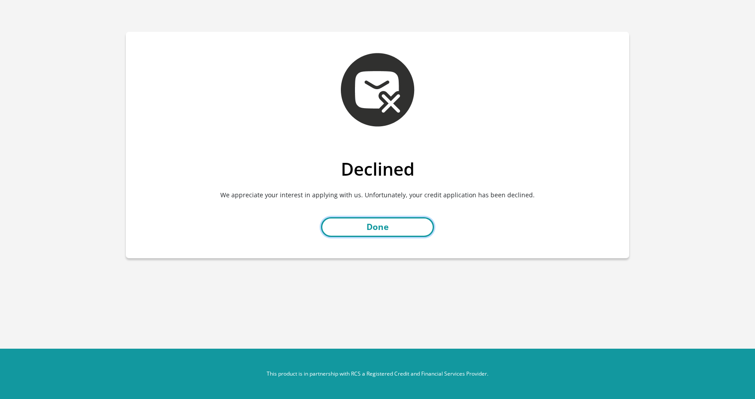
click at [385, 229] on link "Done" at bounding box center [377, 227] width 113 height 20
